Goal: Task Accomplishment & Management: Manage account settings

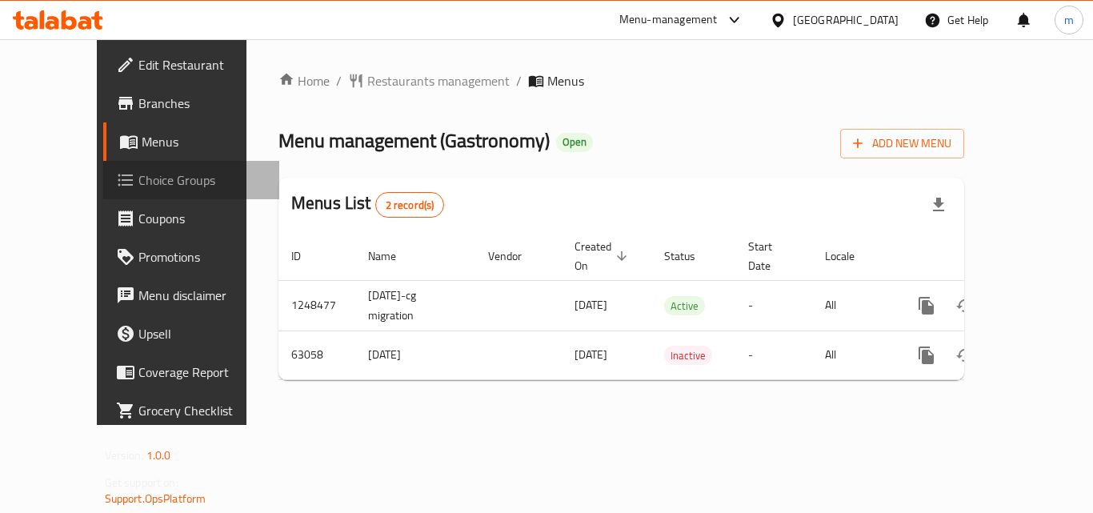
click at [138, 186] on span "Choice Groups" at bounding box center [202, 179] width 128 height 19
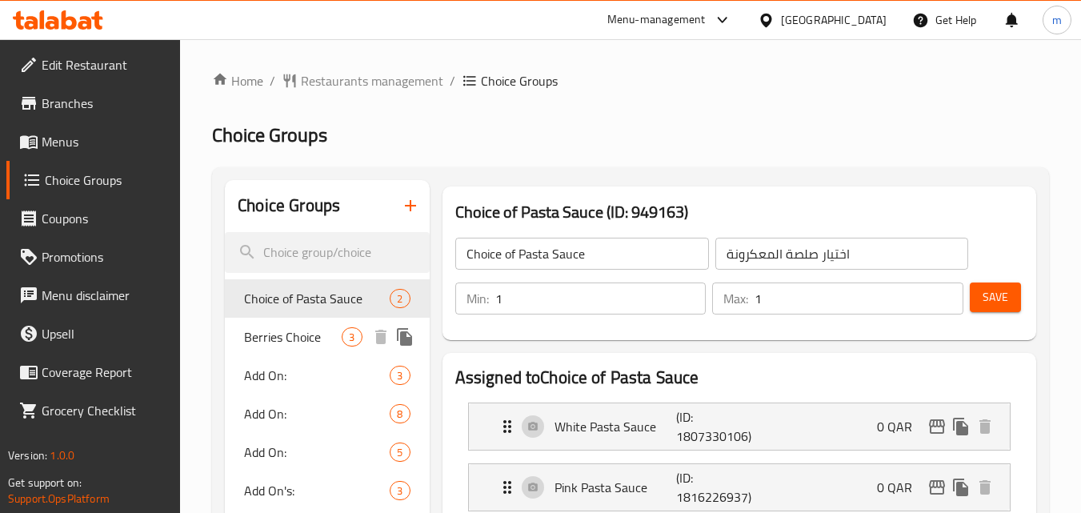
click at [291, 349] on div "Berries Choice 3" at bounding box center [327, 337] width 204 height 38
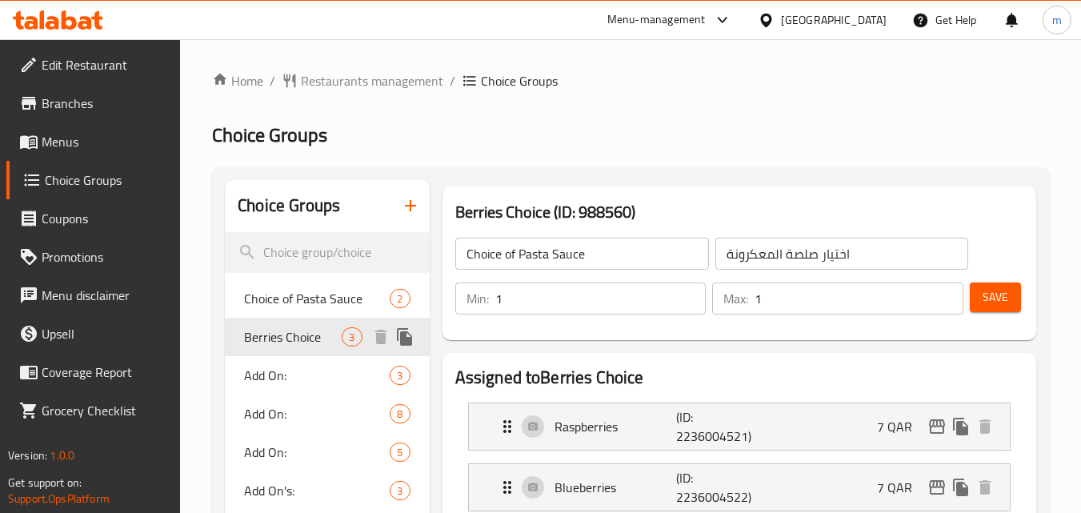
type input "Berries Choice"
type input "اختيار توت"
type input "0"
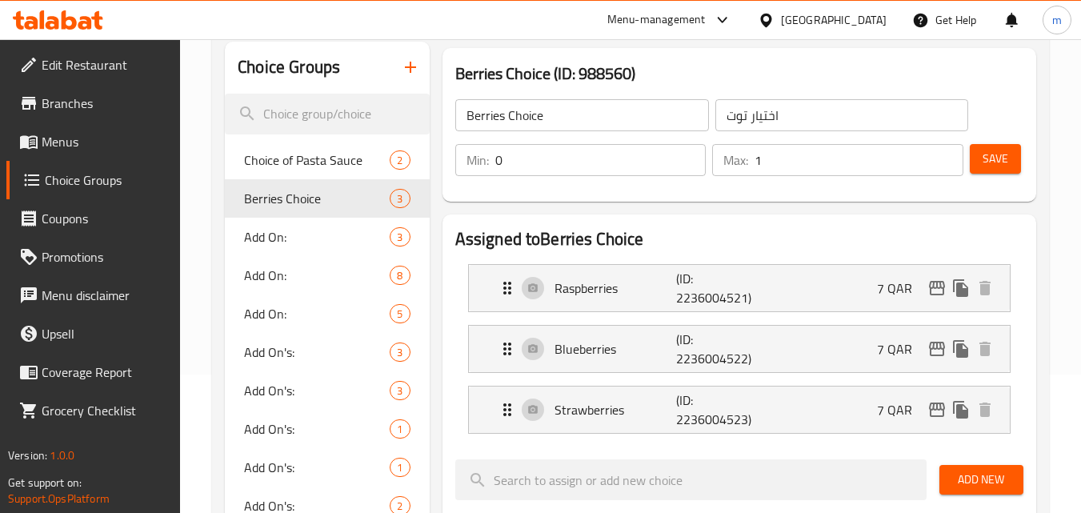
scroll to position [160, 0]
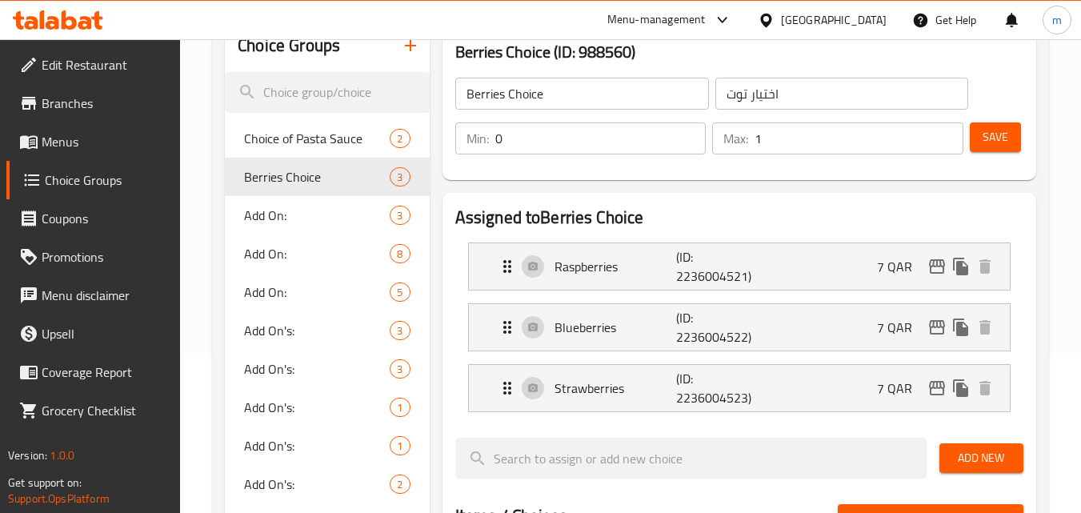
click at [64, 18] on icon at bounding box center [69, 19] width 15 height 19
